Goal: Information Seeking & Learning: Find specific fact

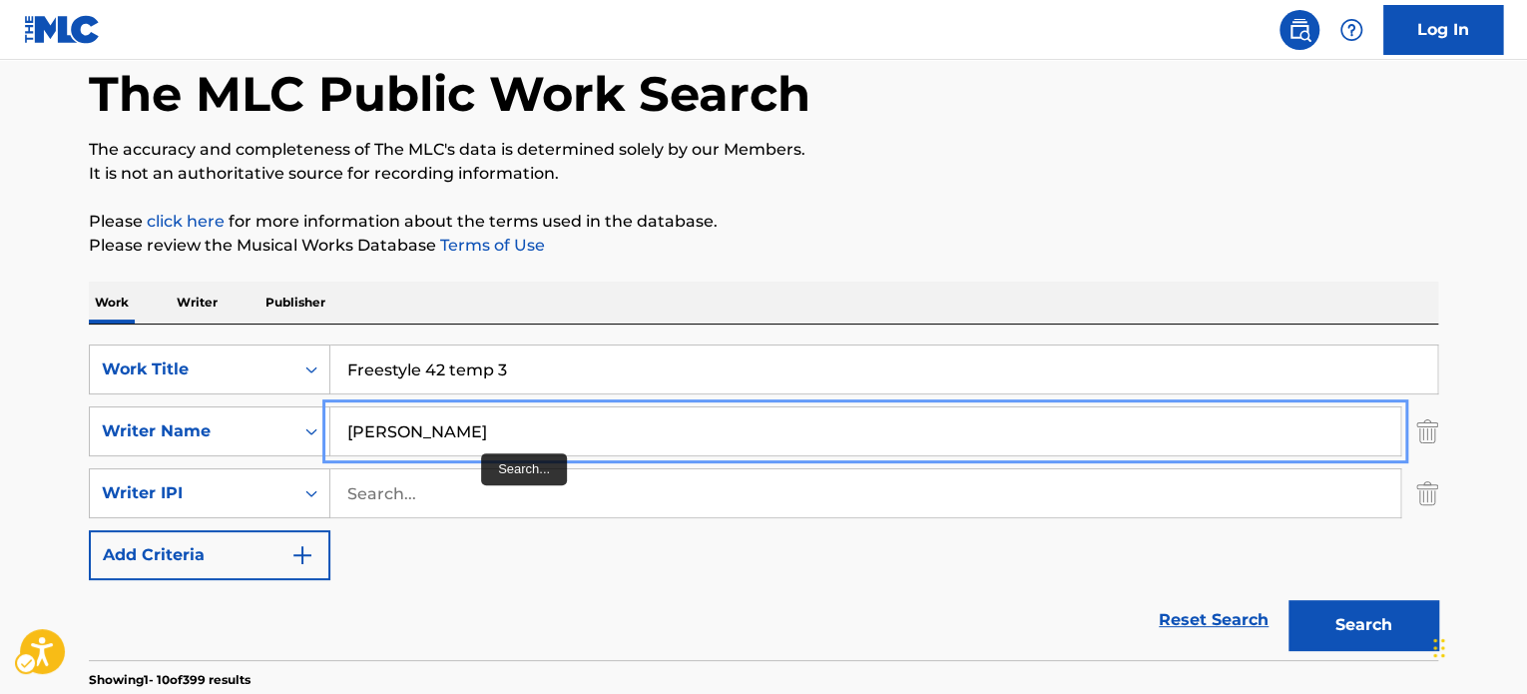
click at [481, 434] on input "[PERSON_NAME]" at bounding box center [865, 431] width 1070 height 48
type input "[PERSON_NAME]"
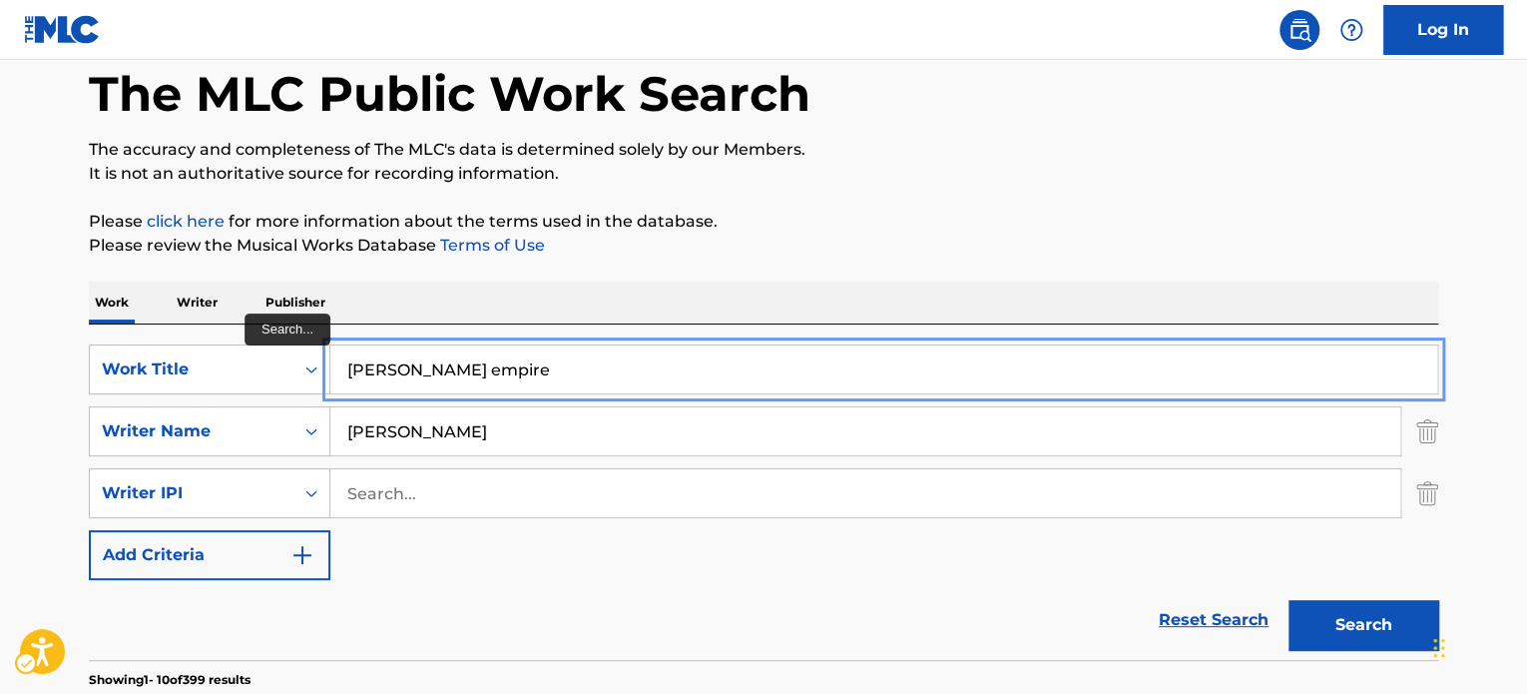
type input "[PERSON_NAME] empire"
click at [1288, 600] on button "Search" at bounding box center [1363, 625] width 150 height 50
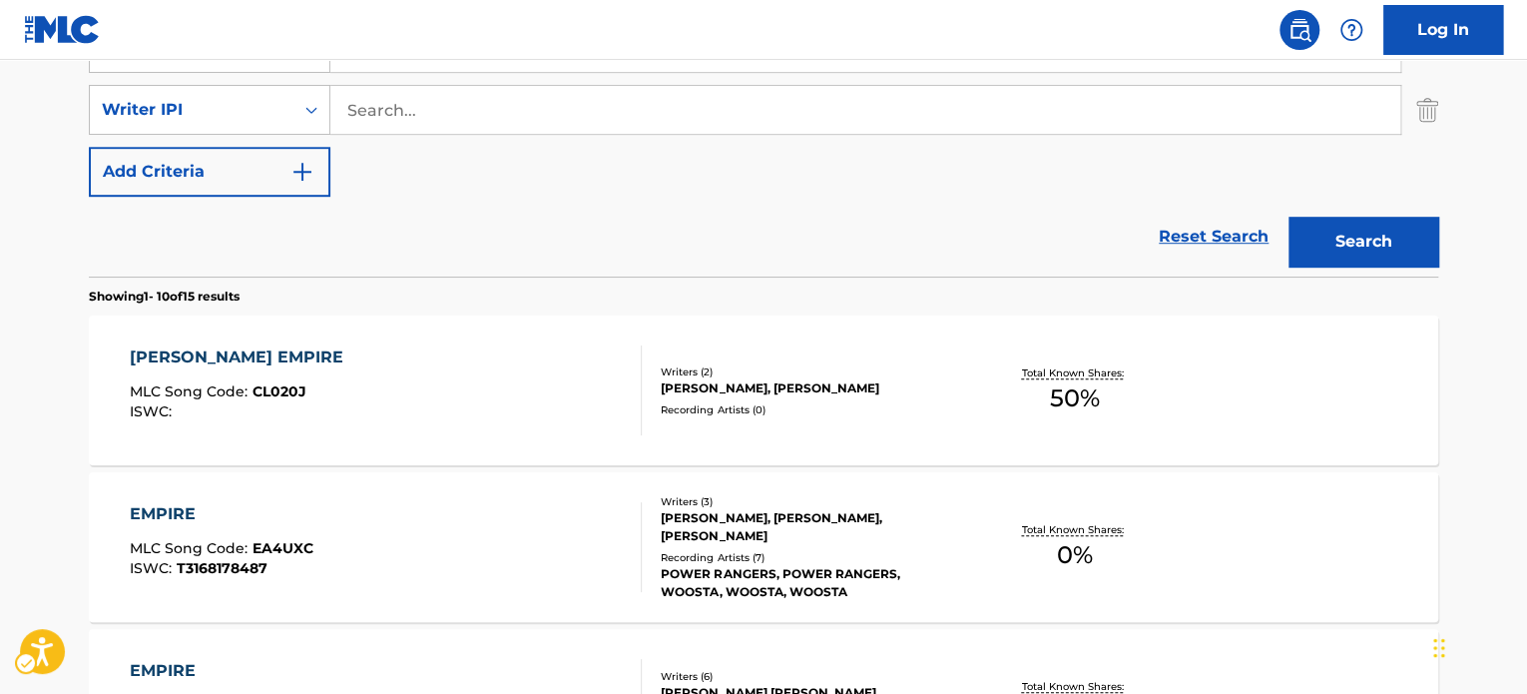
scroll to position [499, 0]
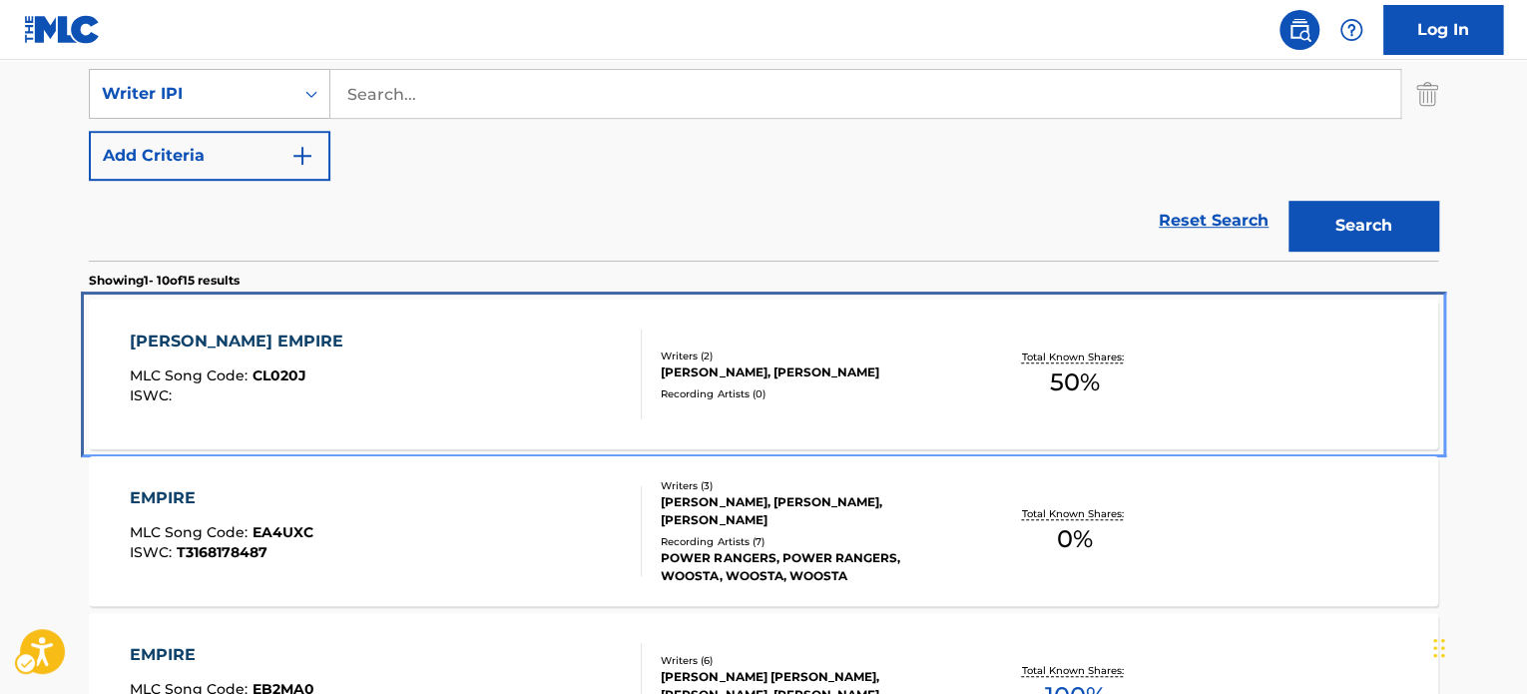
click at [863, 381] on div "[PERSON_NAME], [PERSON_NAME]" at bounding box center [811, 372] width 301 height 18
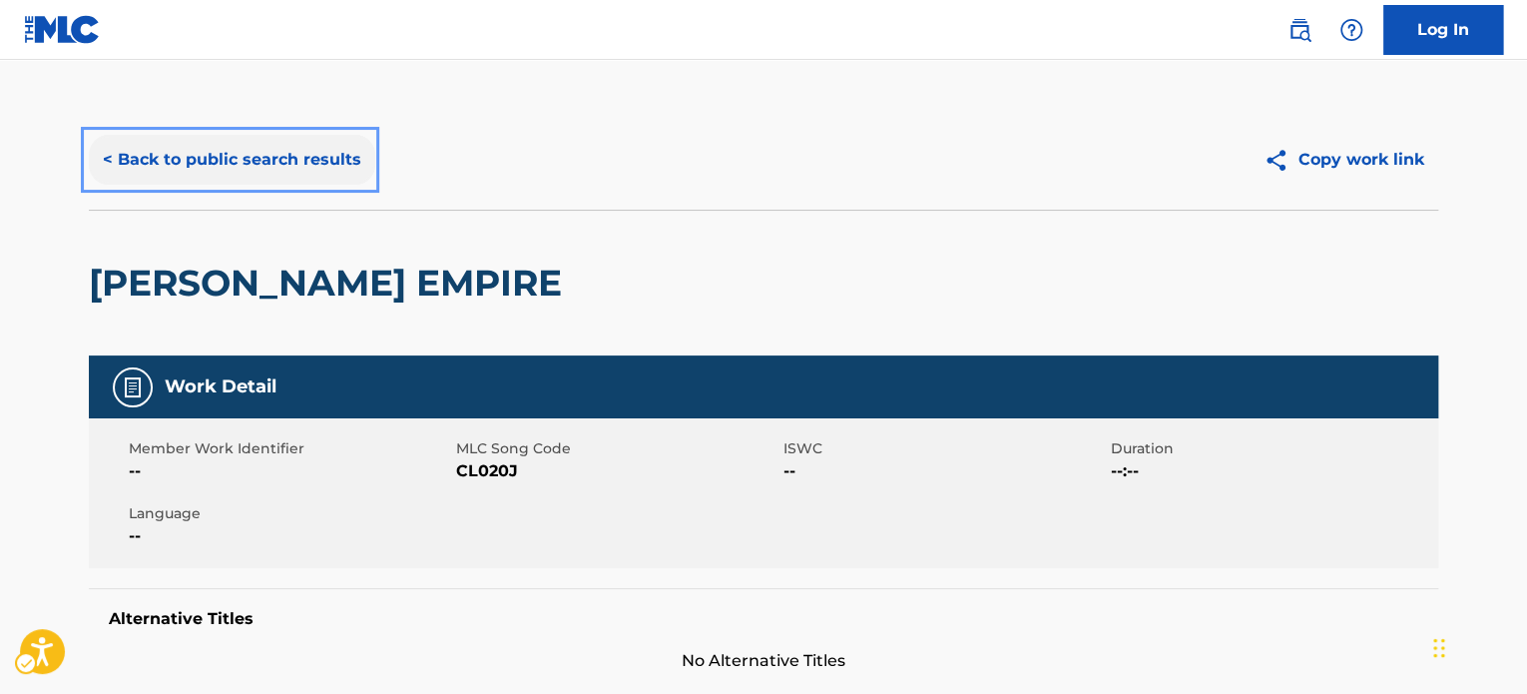
click at [311, 181] on button "< Back to public search results" at bounding box center [232, 160] width 286 height 50
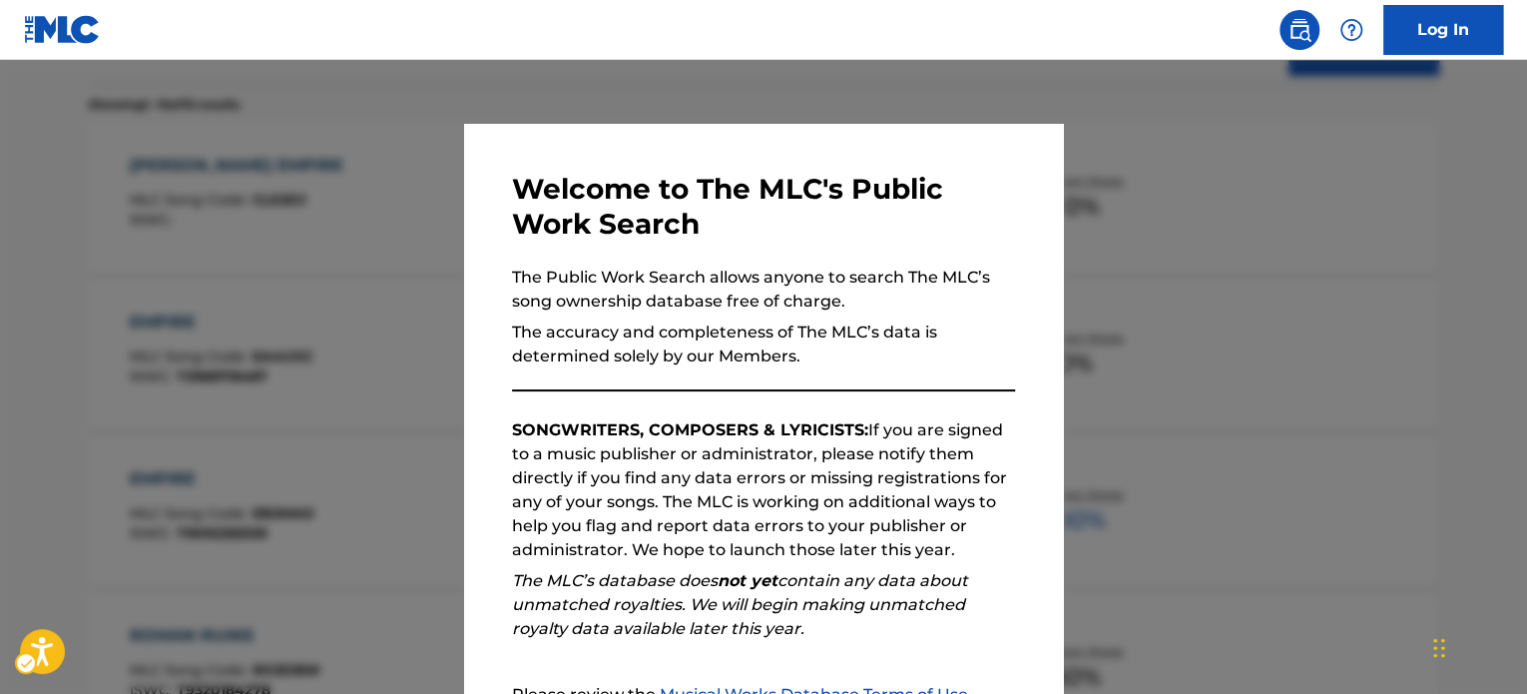
click at [381, 298] on div at bounding box center [763, 407] width 1527 height 694
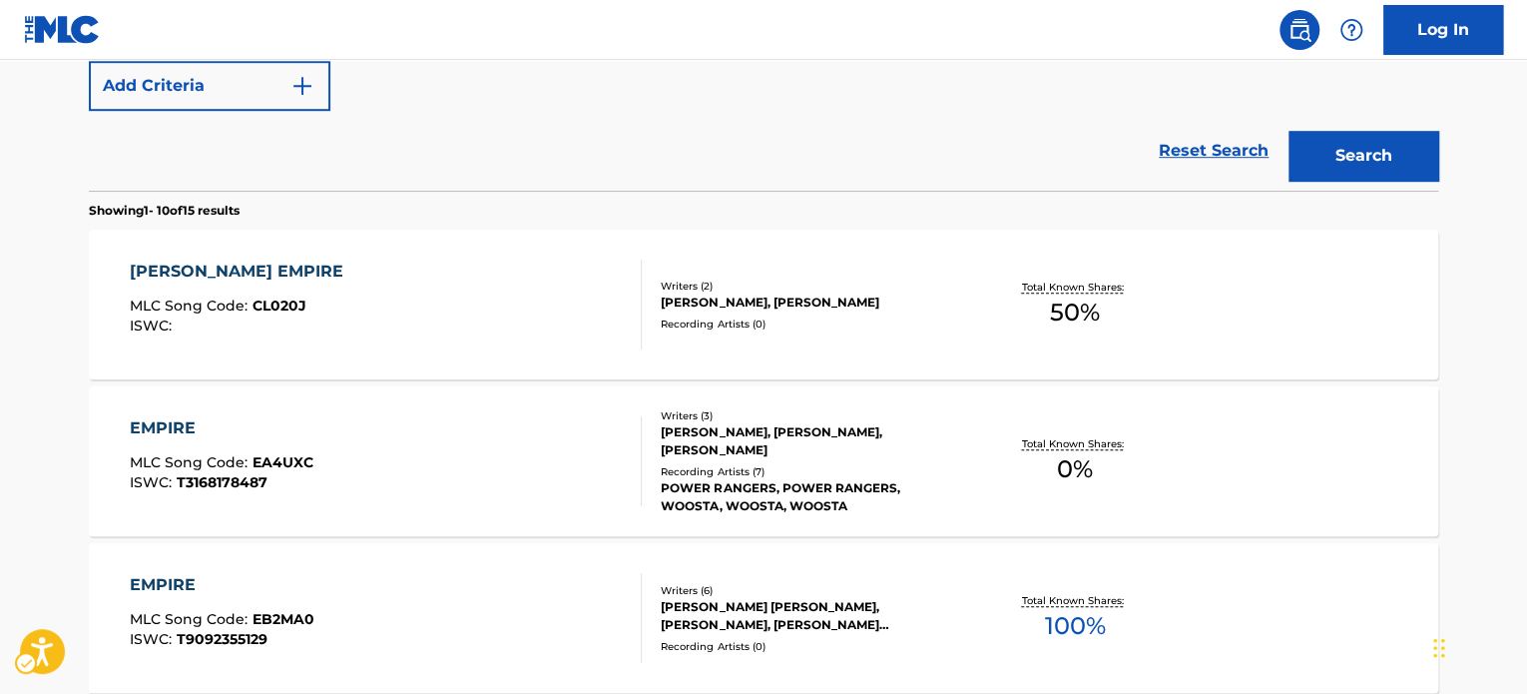
scroll to position [176, 0]
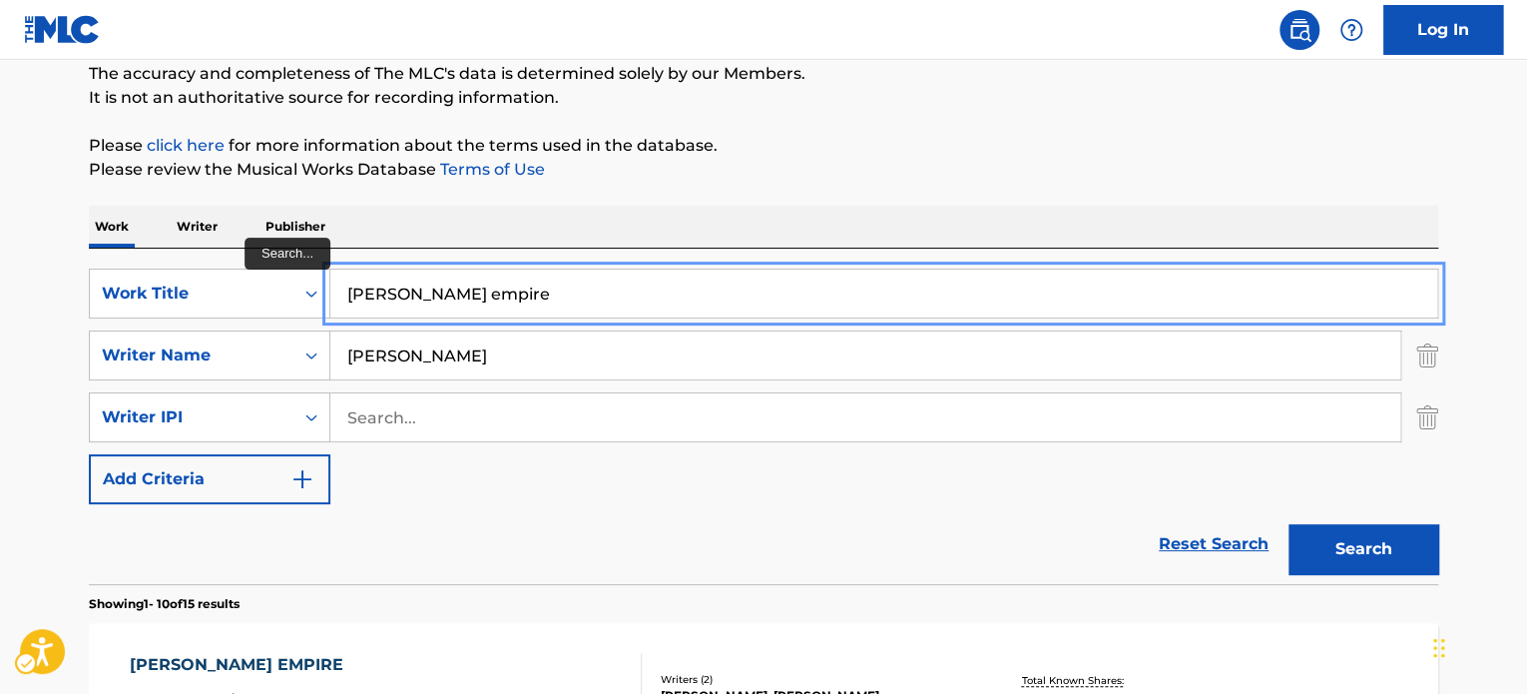
paste input "[PERSON_NAME] [PERSON_NAME]"
type input "[PERSON_NAME] [PERSON_NAME]"
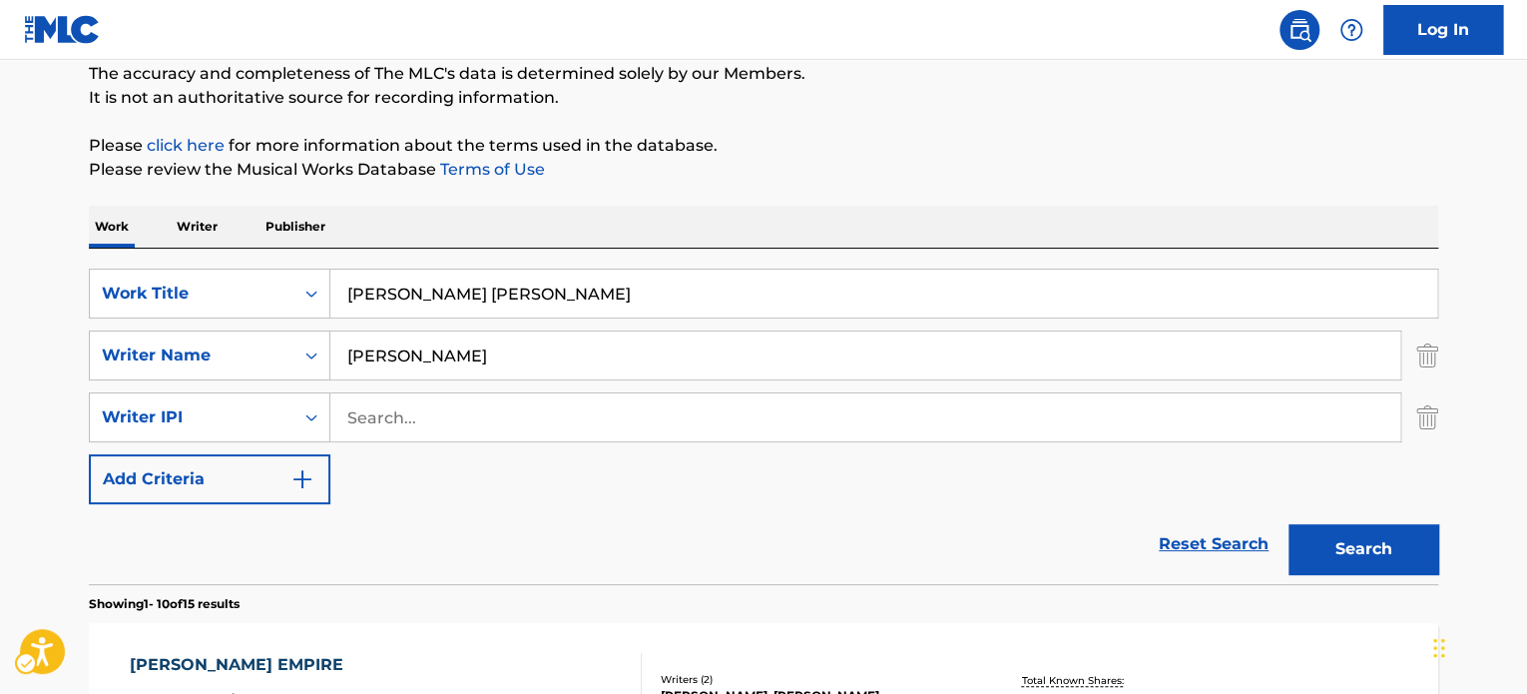
drag, startPoint x: 918, startPoint y: 173, endPoint x: 1185, endPoint y: 394, distance: 347.3
click at [919, 173] on p "Please review the Musical Works Database Terms of Use" at bounding box center [763, 170] width 1349 height 24
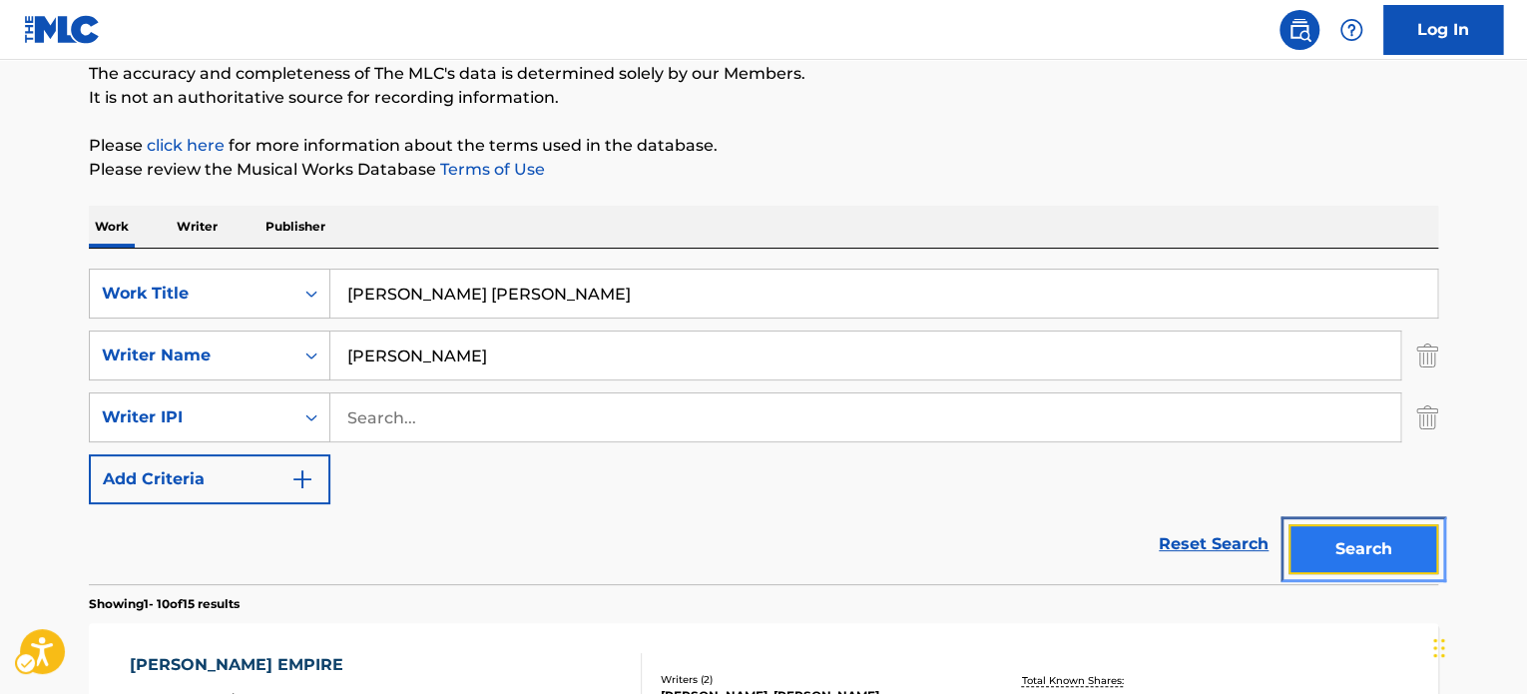
click at [1385, 550] on button "Search" at bounding box center [1363, 549] width 150 height 50
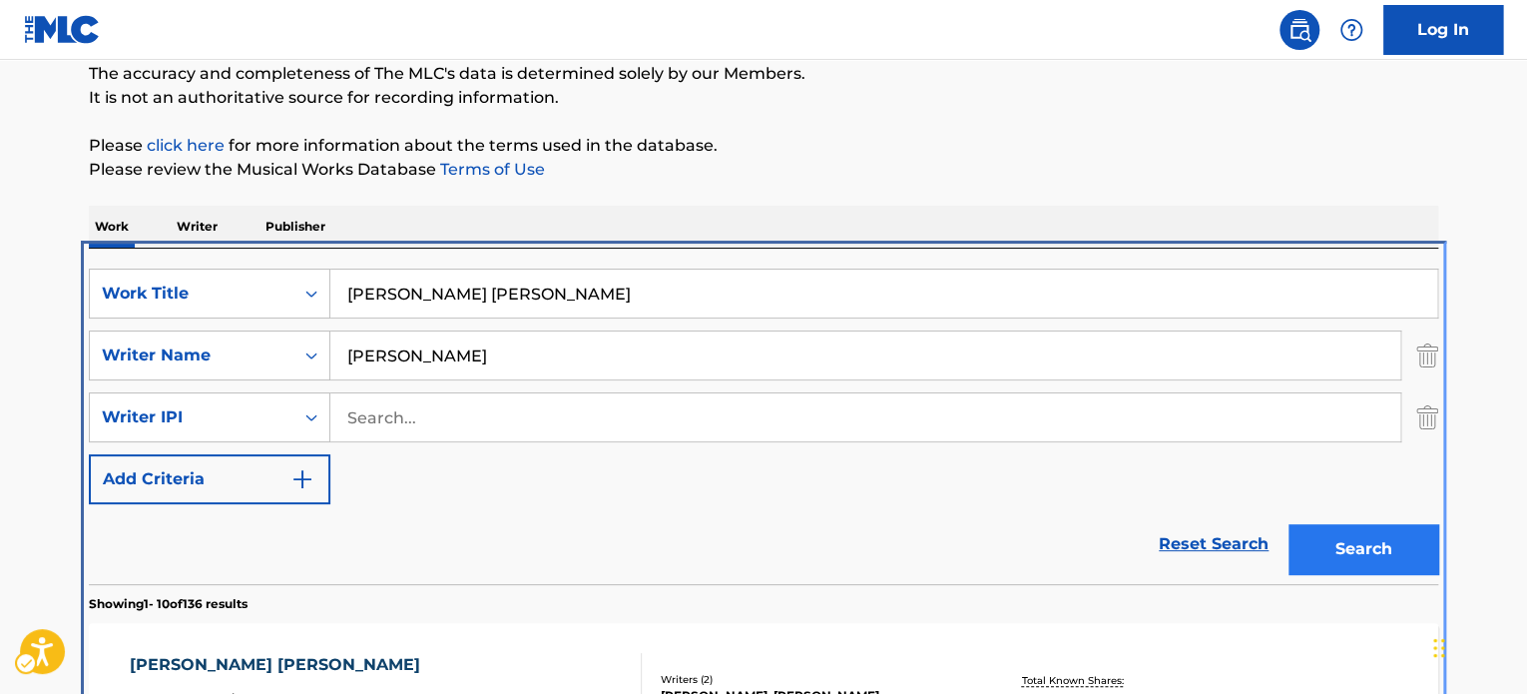
scroll to position [423, 0]
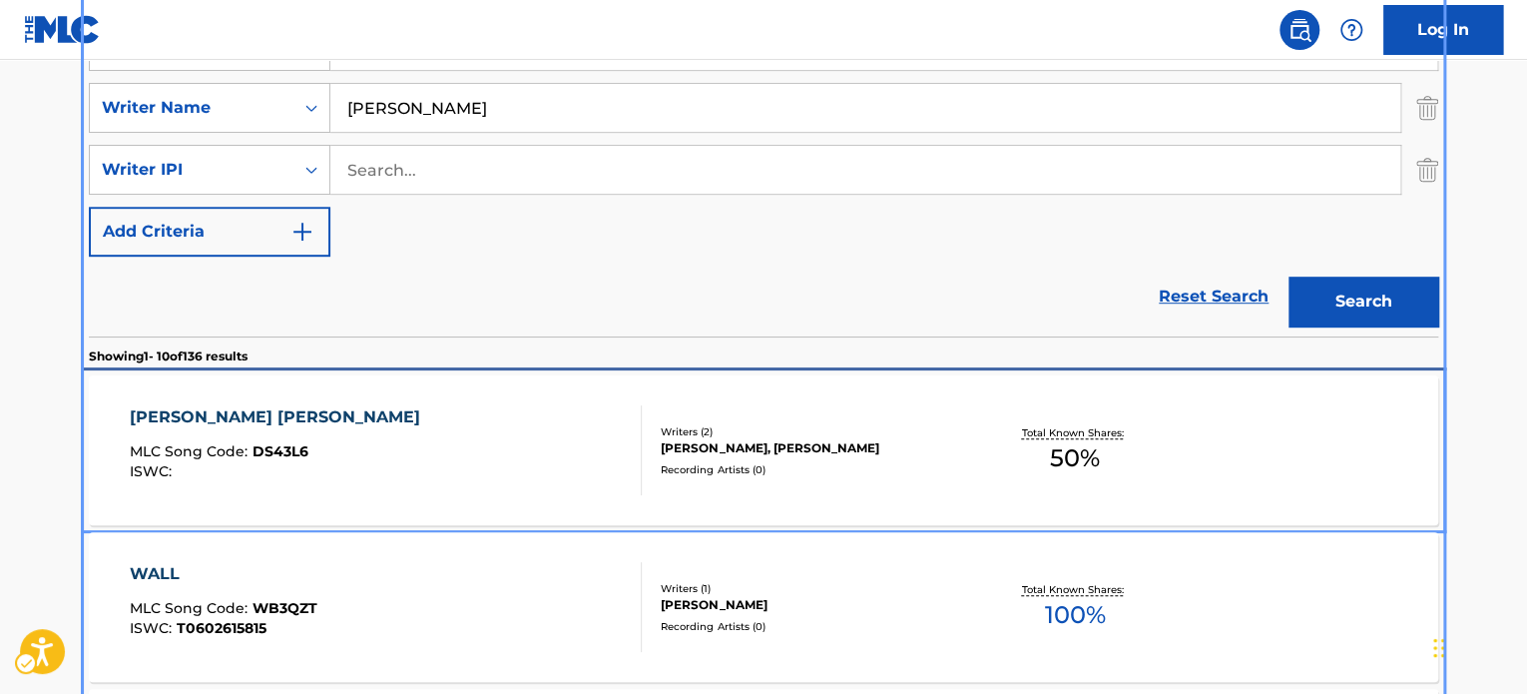
click at [435, 411] on div "[PERSON_NAME] [PERSON_NAME] MLC Song Code : DS43L6 ISWC :" at bounding box center [386, 450] width 513 height 90
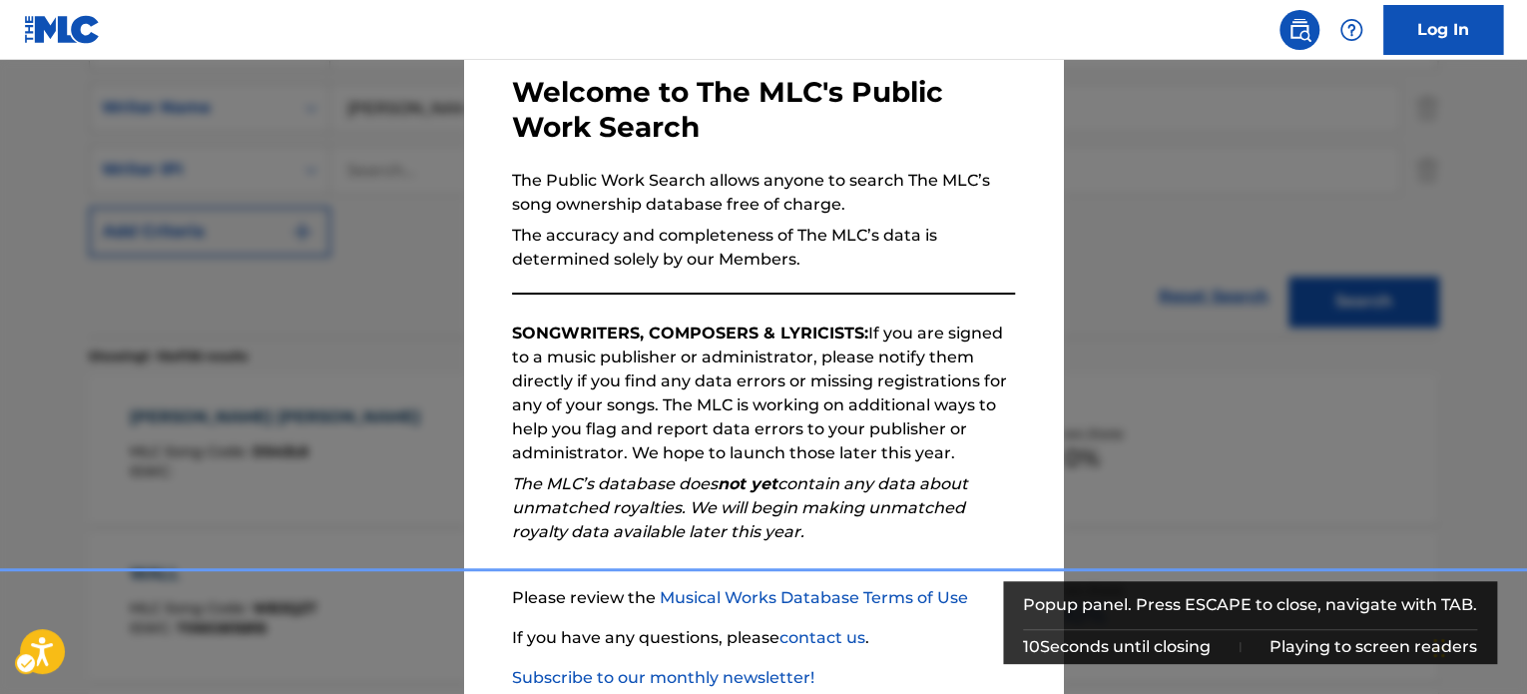
scroll to position [220, 0]
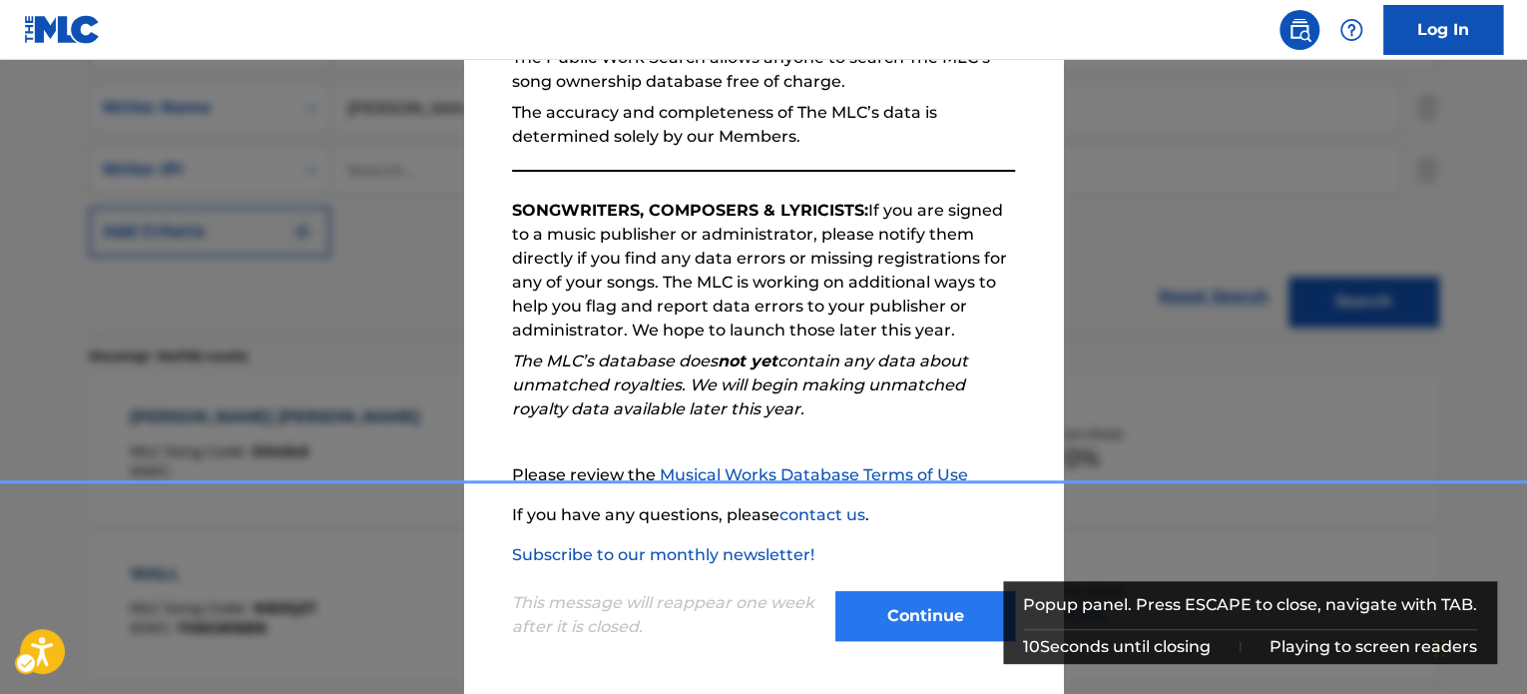
drag, startPoint x: 885, startPoint y: 588, endPoint x: 888, endPoint y: 600, distance: 12.3
click at [886, 593] on div "This message will reappear one week after it is closed. Continue" at bounding box center [763, 606] width 503 height 79
click at [890, 603] on button "Continue" at bounding box center [925, 616] width 180 height 50
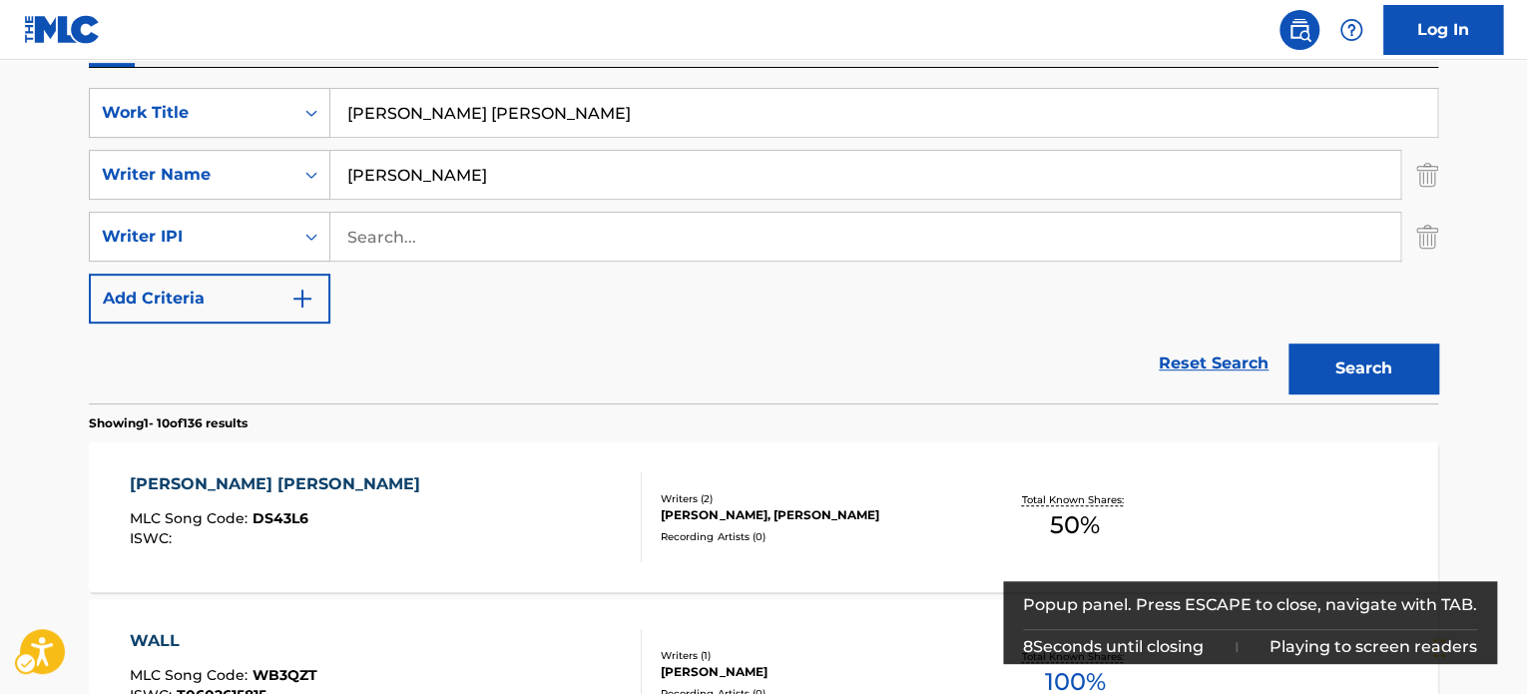
scroll to position [124, 0]
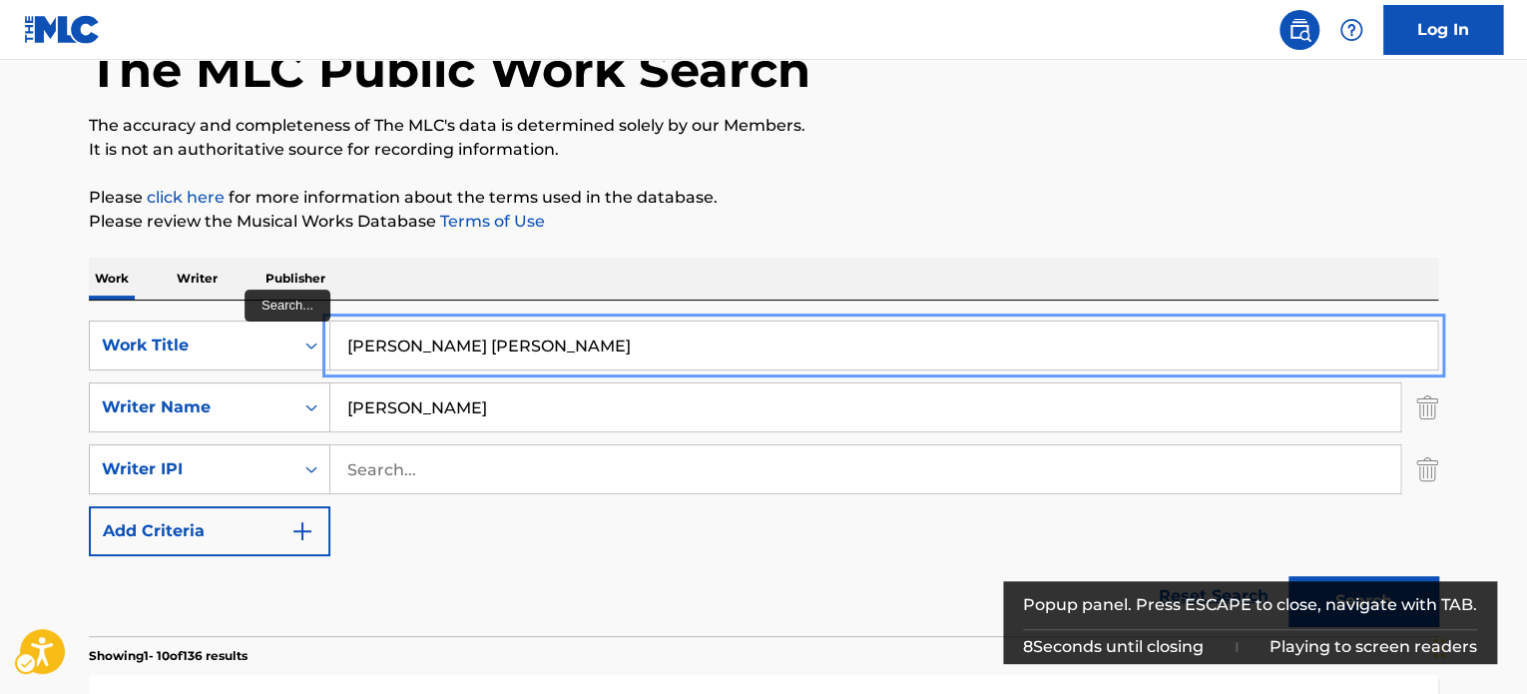
paste input "x bm"
click at [763, 293] on div "Work Writer Publisher" at bounding box center [763, 278] width 1349 height 42
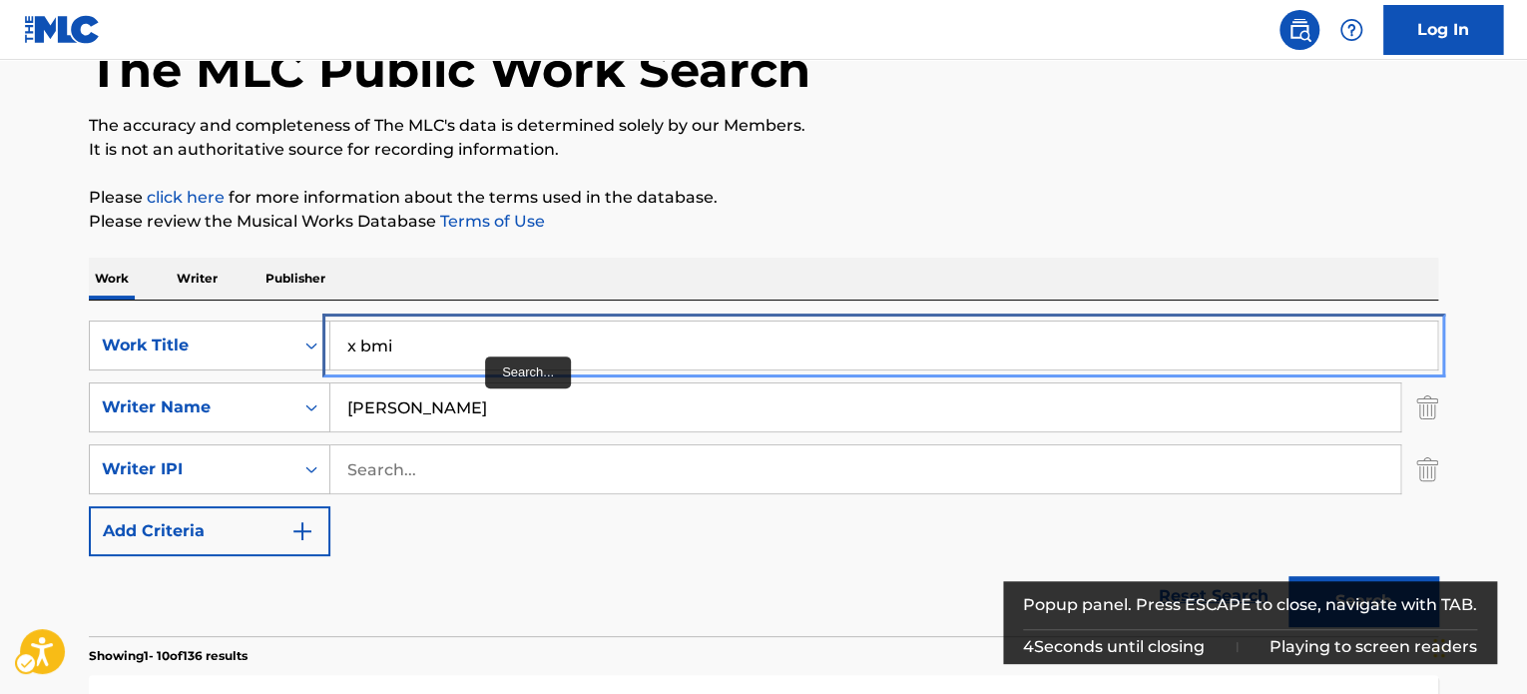
click at [486, 355] on input "x bmi" at bounding box center [883, 345] width 1107 height 48
paste input "Here [DATE] Gone Tomato"
type input "Here [DATE] Gone Tomato"
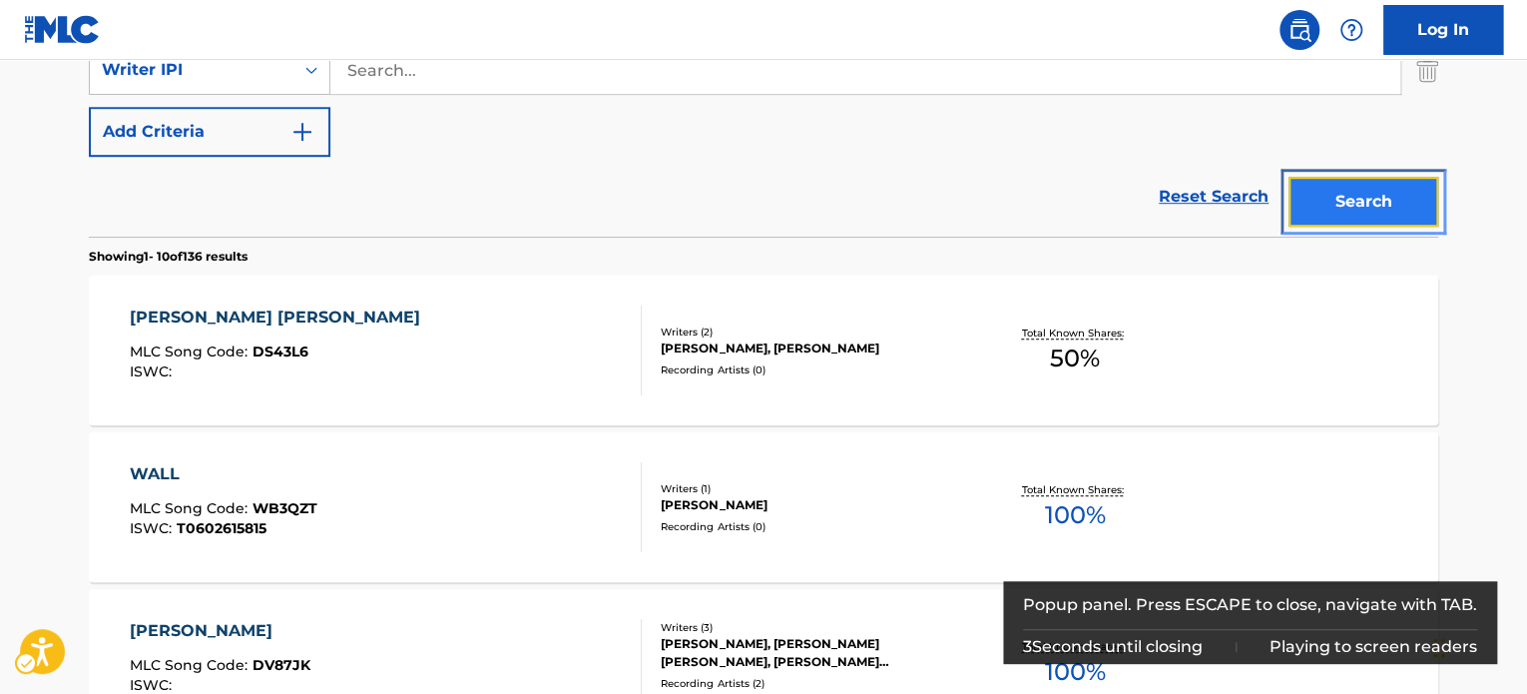
click at [1395, 222] on button "Search" at bounding box center [1363, 202] width 150 height 50
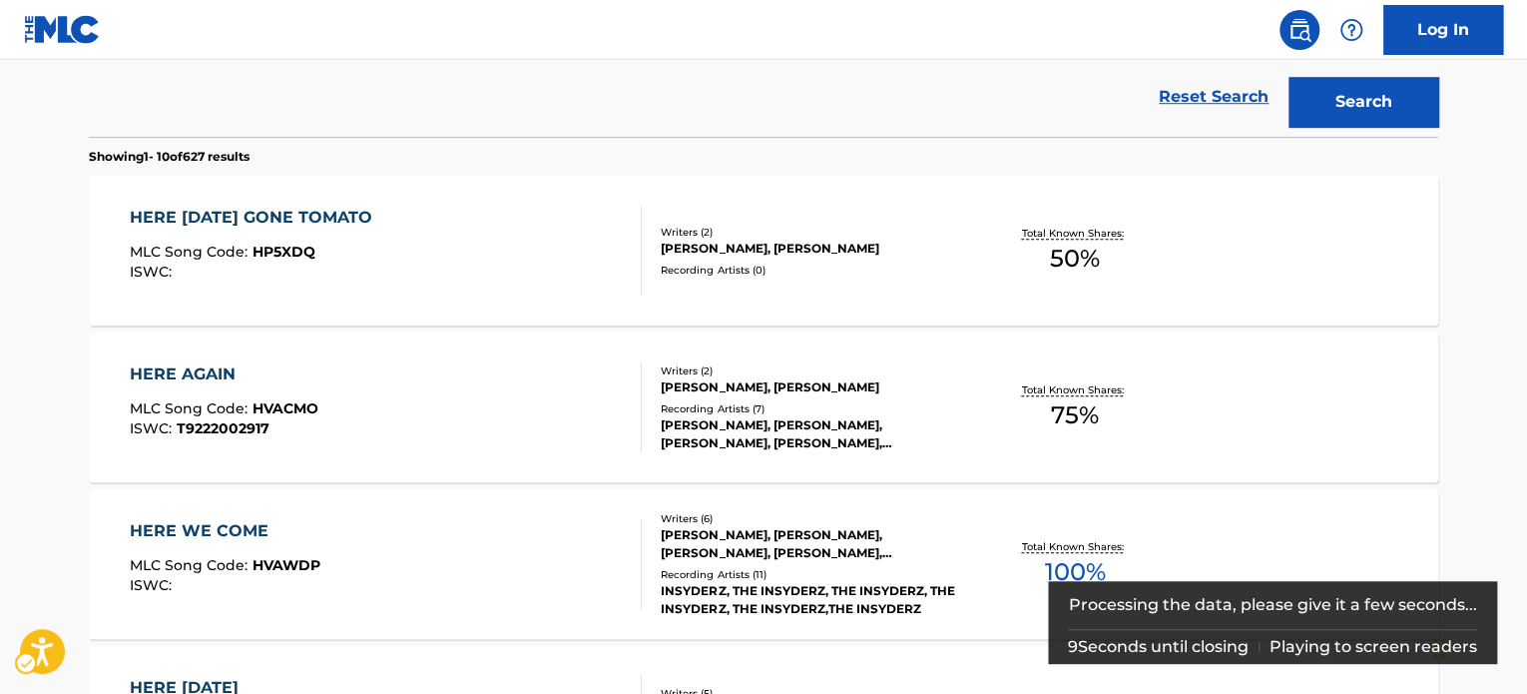
scroll to position [623, 0]
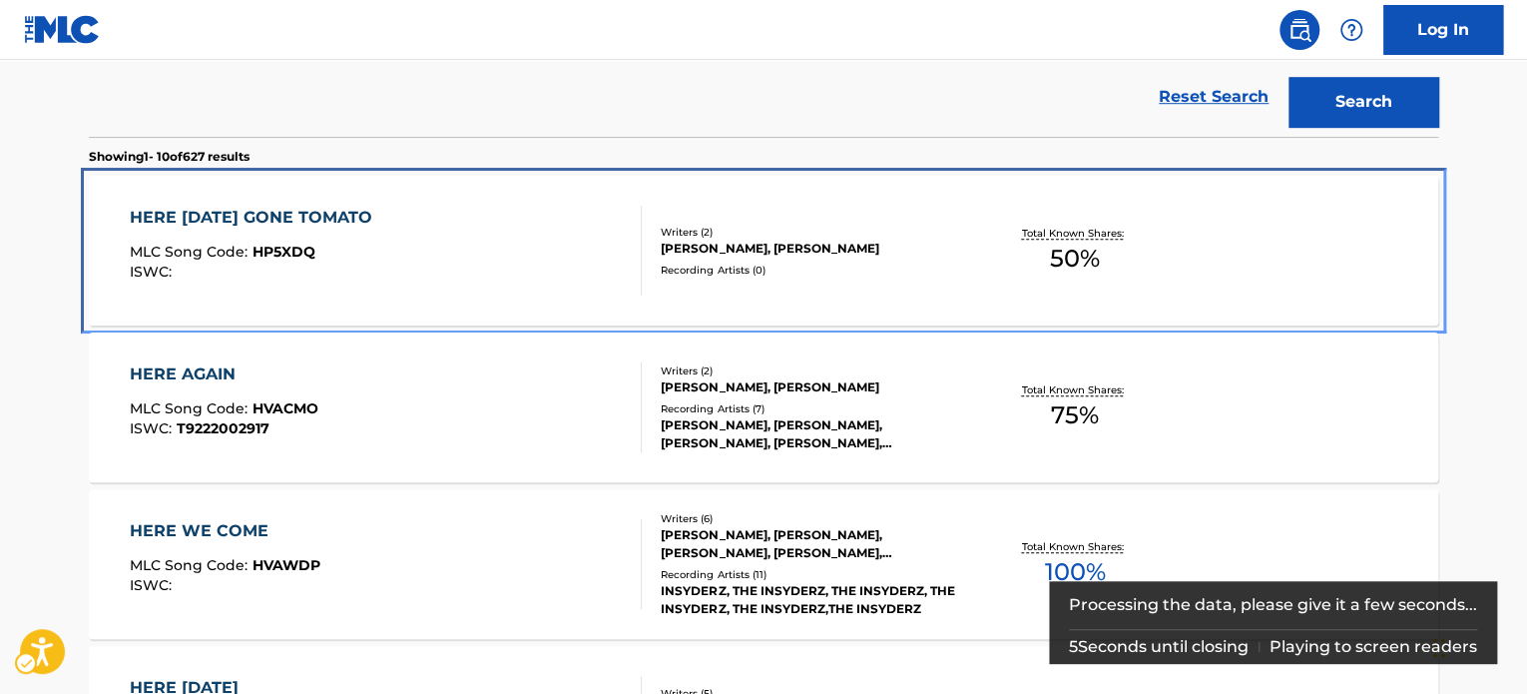
drag, startPoint x: 394, startPoint y: 211, endPoint x: 368, endPoint y: 39, distance: 173.6
click at [393, 211] on div "HERE [DATE] GONE TOMATO MLC Song Code : HP5XDQ ISWC :" at bounding box center [386, 251] width 513 height 90
